Goal: Information Seeking & Learning: Learn about a topic

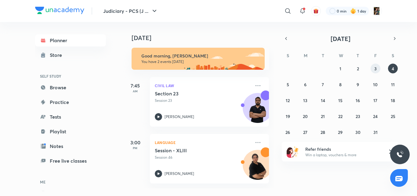
click at [375, 69] on abbr "3" at bounding box center [376, 69] width 2 height 6
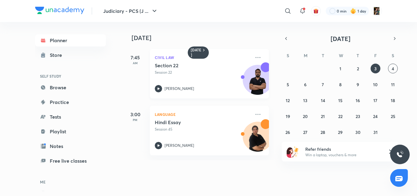
click at [197, 68] on h5 "Section 22" at bounding box center [193, 65] width 76 height 6
